Goal: Task Accomplishment & Management: Manage account settings

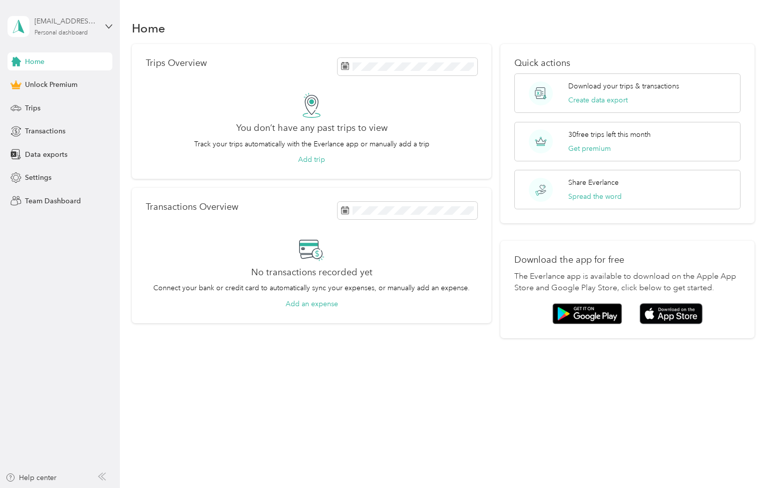
click at [59, 22] on div "[EMAIL_ADDRESS][DOMAIN_NAME]" at bounding box center [65, 21] width 62 height 10
click at [73, 274] on aside "[EMAIL_ADDRESS][DOMAIN_NAME] Personal dashboard Home Unlock Premium Trips Trans…" at bounding box center [60, 244] width 120 height 488
click at [44, 130] on span "Transactions" at bounding box center [45, 131] width 40 height 10
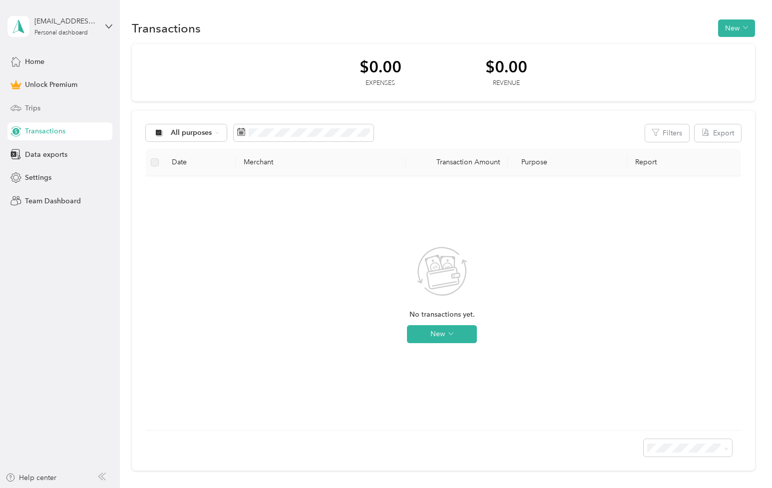
click at [59, 109] on div "Trips" at bounding box center [59, 108] width 105 height 18
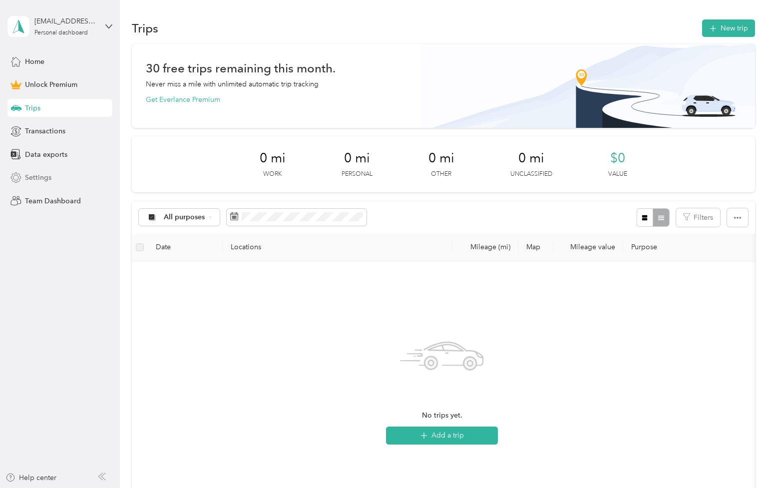
click at [50, 179] on span "Settings" at bounding box center [38, 177] width 26 height 10
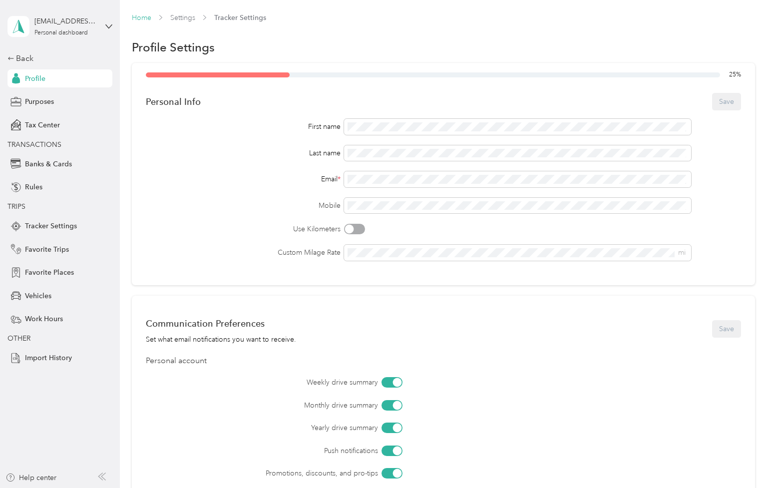
click at [142, 18] on link "Home" at bounding box center [141, 17] width 19 height 8
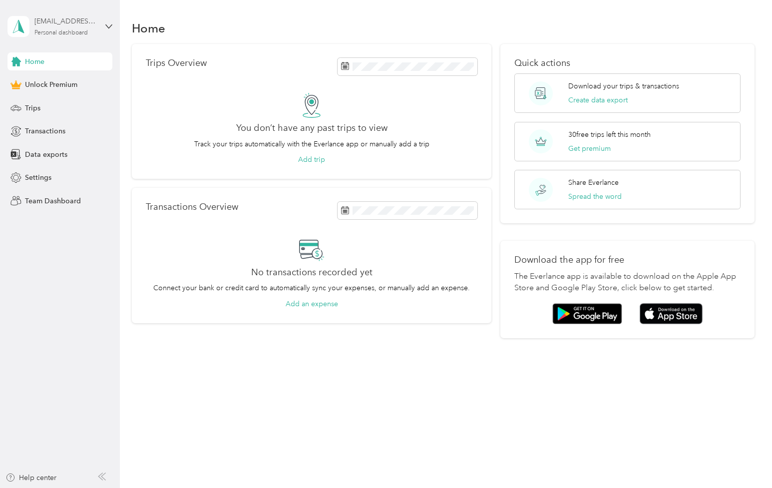
click at [74, 17] on div "[EMAIL_ADDRESS][DOMAIN_NAME]" at bounding box center [65, 21] width 62 height 10
click at [49, 80] on div "Log out" at bounding box center [35, 82] width 38 height 10
